Goal: Complete application form

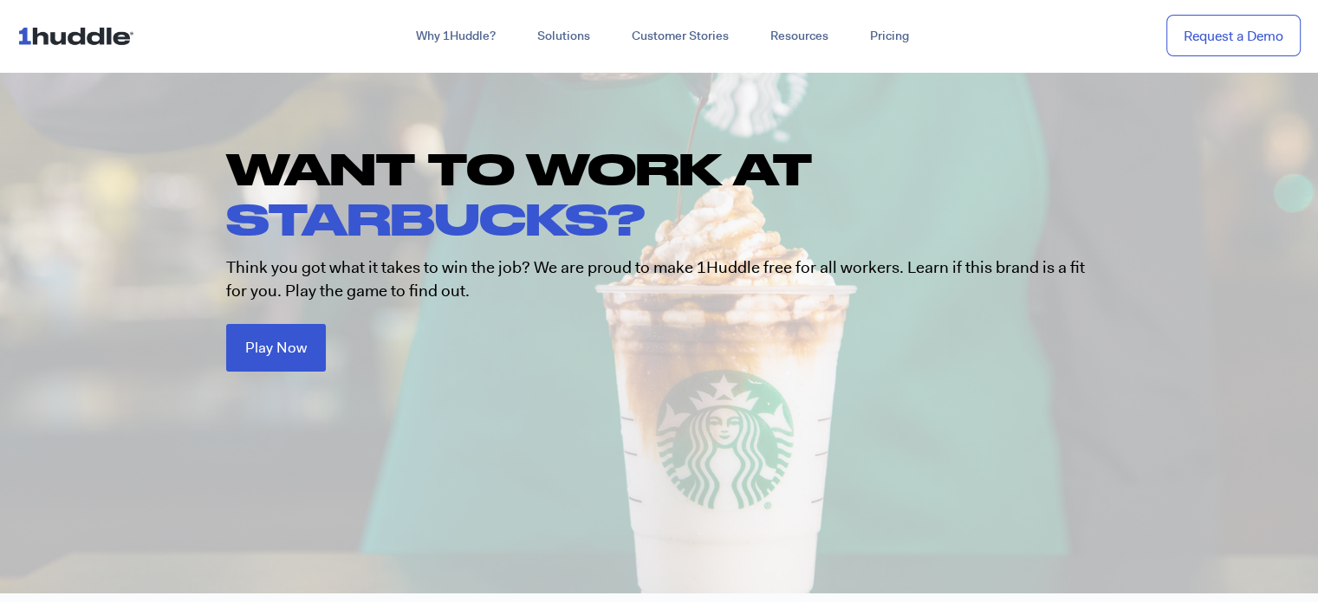
scroll to position [173, 0]
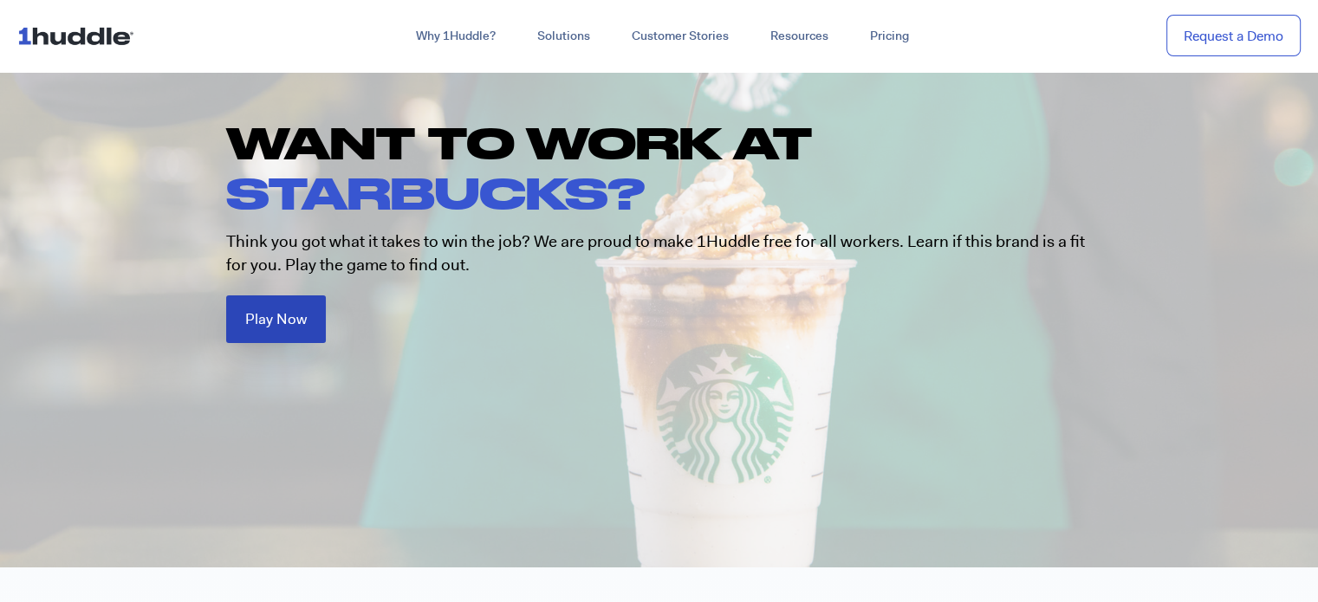
click at [305, 329] on link "Play Now" at bounding box center [276, 320] width 100 height 48
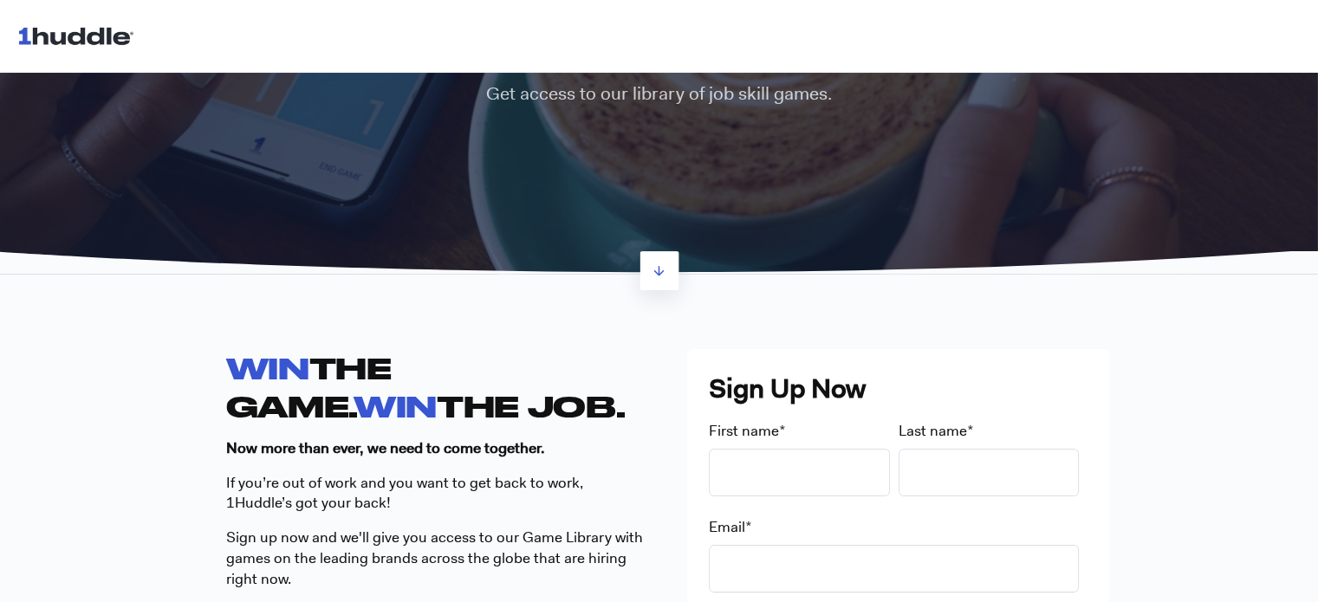
scroll to position [347, 0]
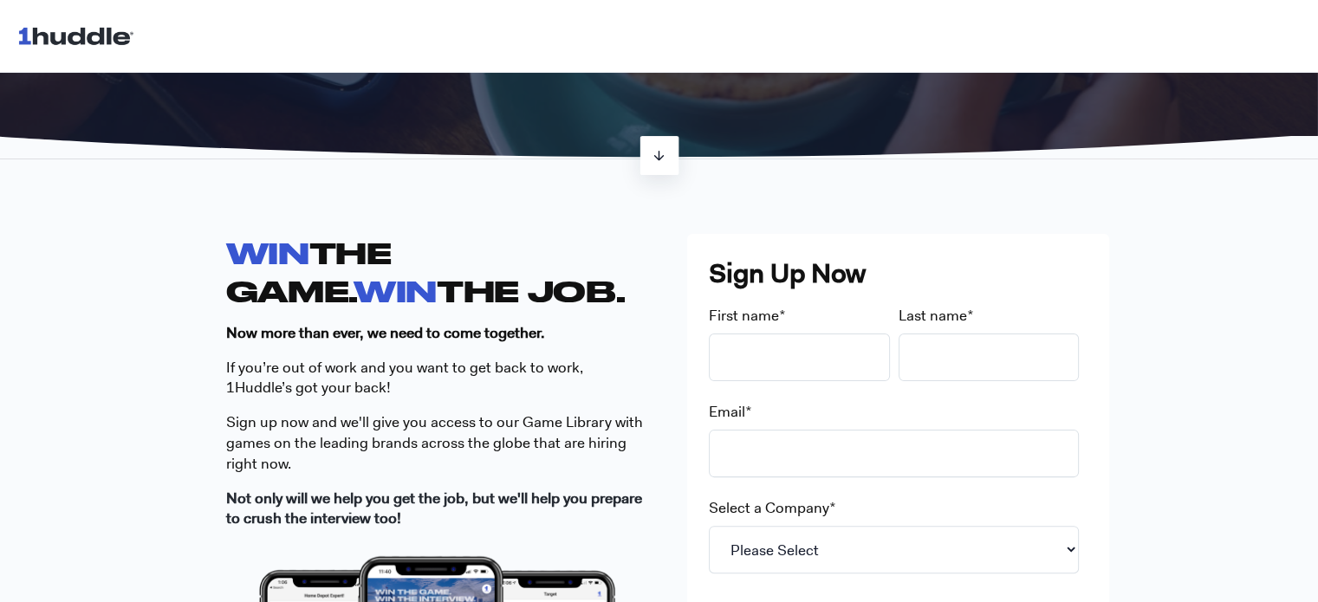
click at [663, 156] on icon at bounding box center [659, 155] width 15 height 15
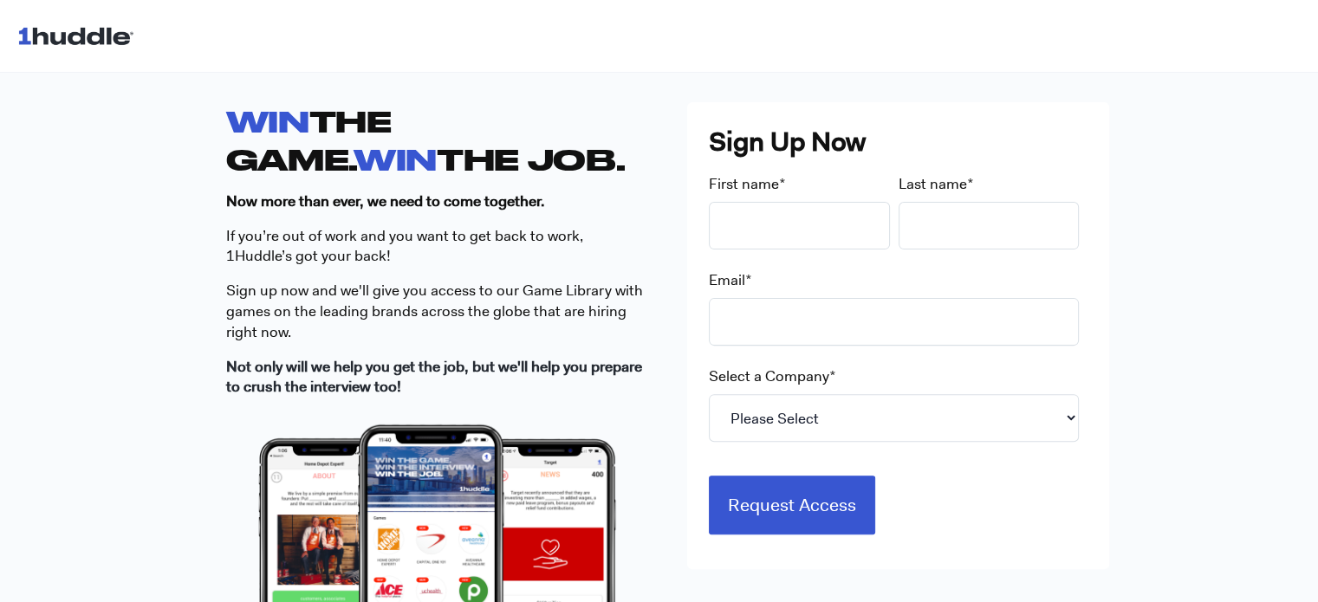
scroll to position [520, 0]
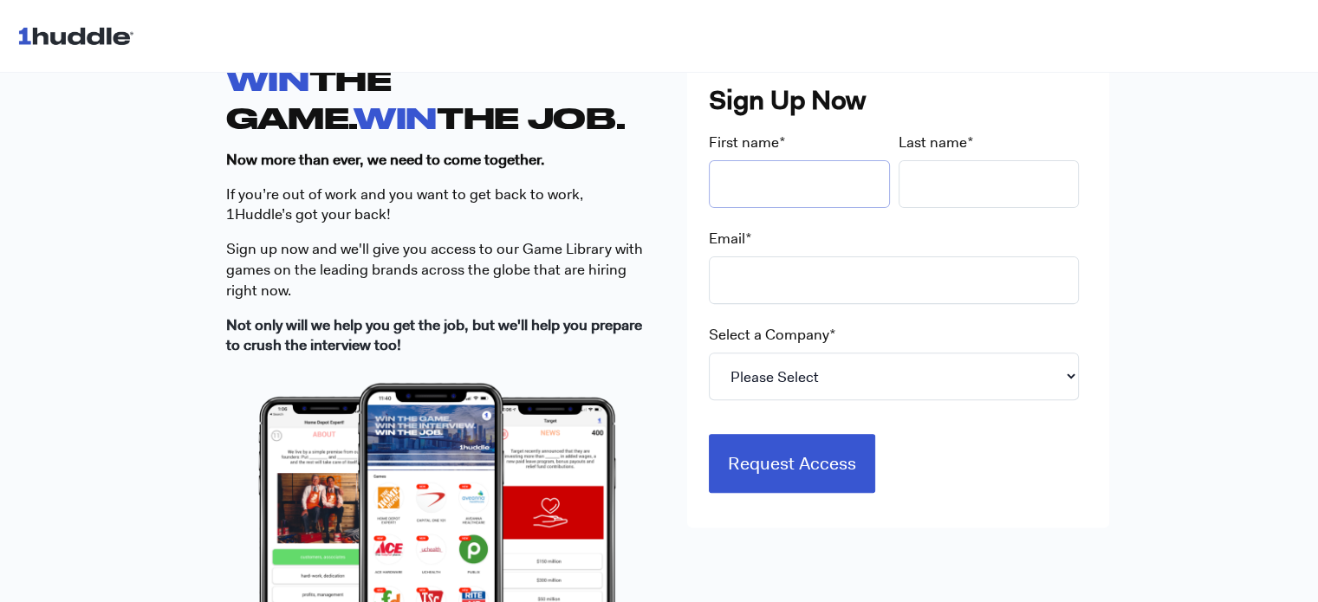
click at [766, 190] on input "First name *" at bounding box center [799, 184] width 181 height 48
type input "Nikola"
type input "Bigos"
type input "nikola_bigos@wp.pl"
click at [821, 381] on select "Please Select 7-Eleven Ace Hardware Albertsons Companies ALDI Amazon Aveanna He…" at bounding box center [894, 377] width 370 height 48
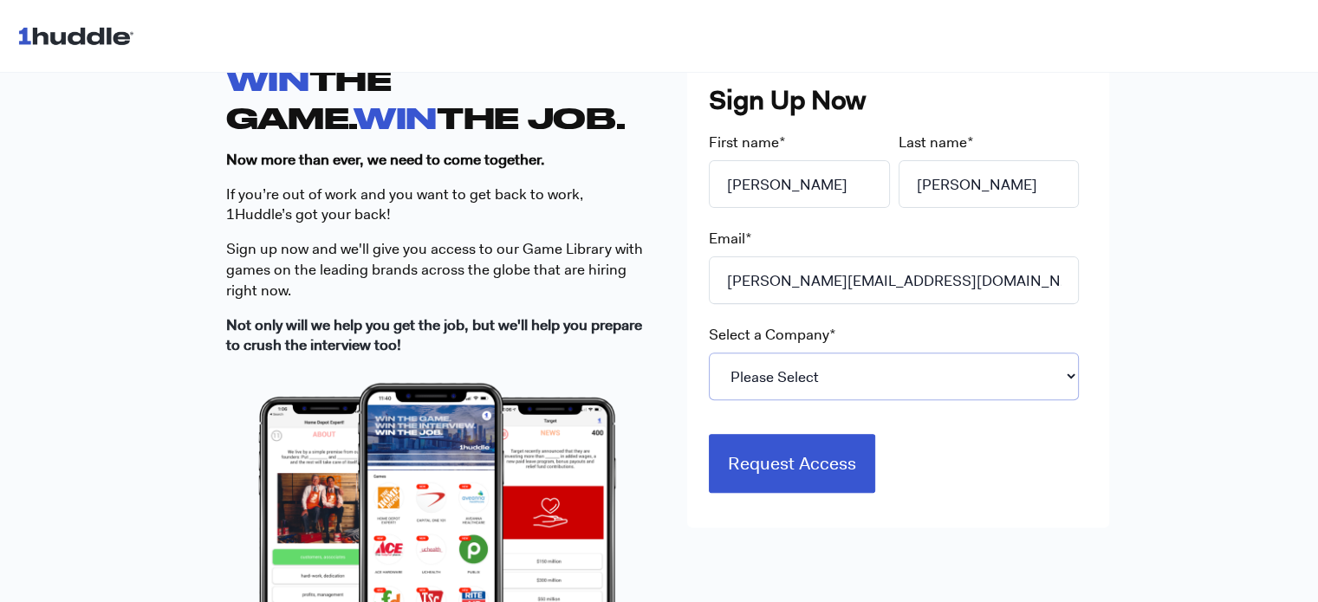
select select "Starbucks"
click at [709, 353] on select "Please Select 7-Eleven Ace Hardware Albertsons Companies ALDI Amazon Aveanna He…" at bounding box center [894, 377] width 370 height 48
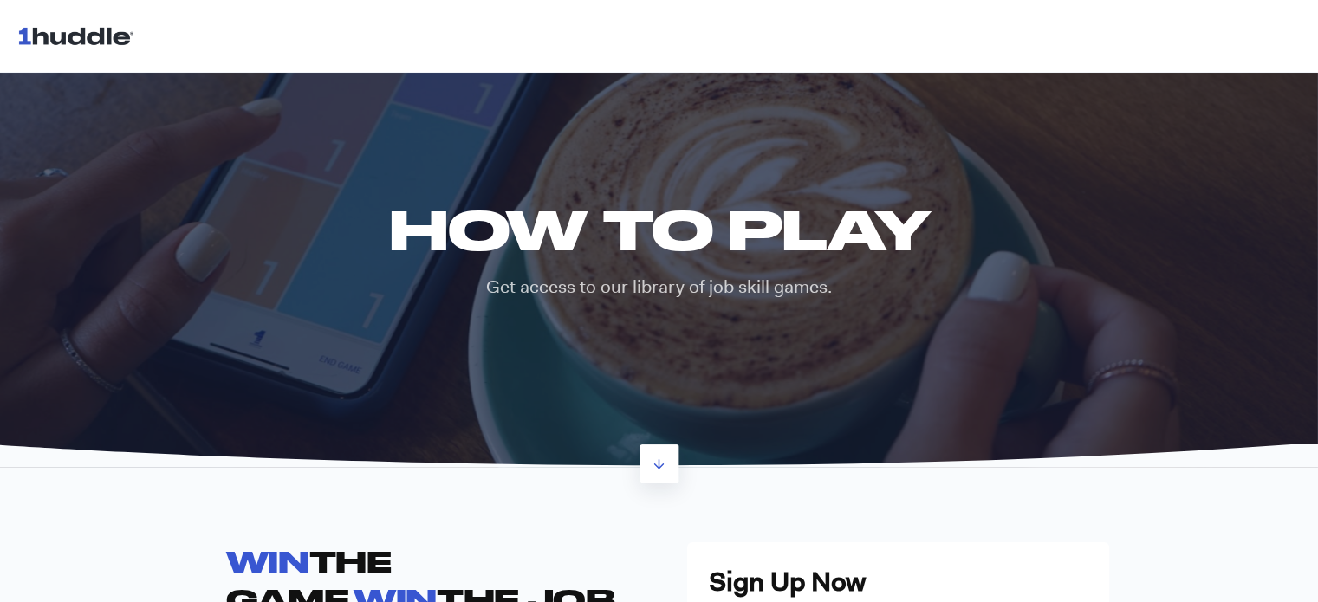
scroll to position [0, 0]
